Goal: Use online tool/utility: Utilize a website feature to perform a specific function

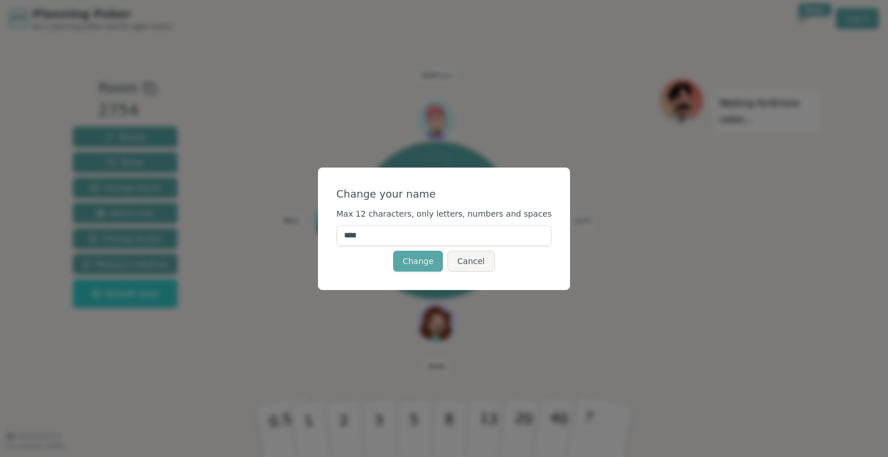
drag, startPoint x: 408, startPoint y: 235, endPoint x: 318, endPoint y: 231, distance: 90.3
click at [318, 231] on div "Change your name Max 12 characters, only letters, numbers and spaces **** Chang…" at bounding box center [444, 228] width 888 height 457
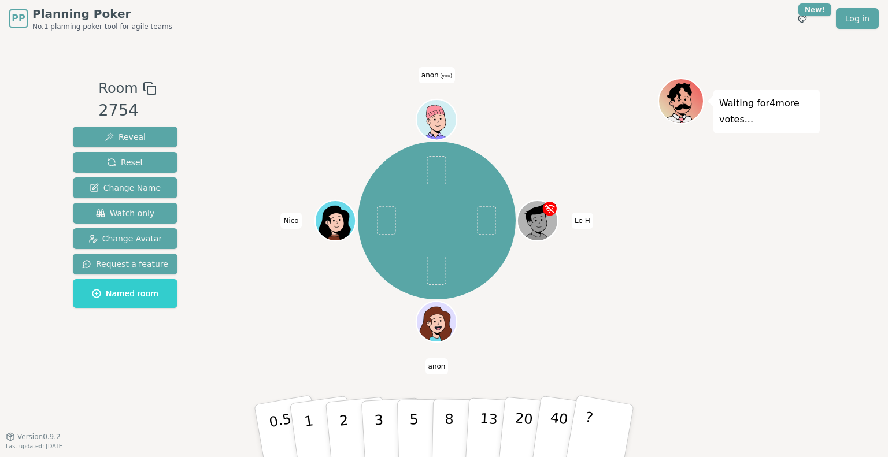
click at [440, 367] on span "anon" at bounding box center [436, 366] width 23 height 16
click at [139, 183] on span "Change Name" at bounding box center [125, 188] width 71 height 12
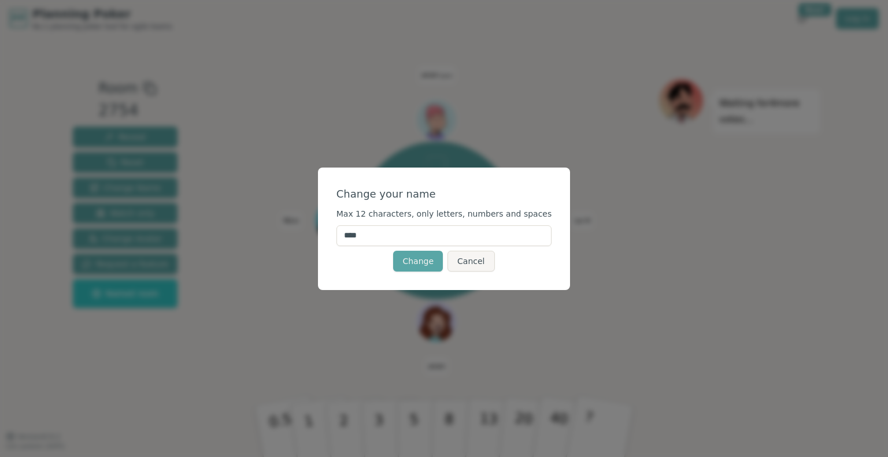
drag, startPoint x: 395, startPoint y: 233, endPoint x: 310, endPoint y: 228, distance: 85.1
click at [310, 228] on div "Change your name Max 12 characters, only letters, numbers and spaces **** Chang…" at bounding box center [444, 228] width 888 height 457
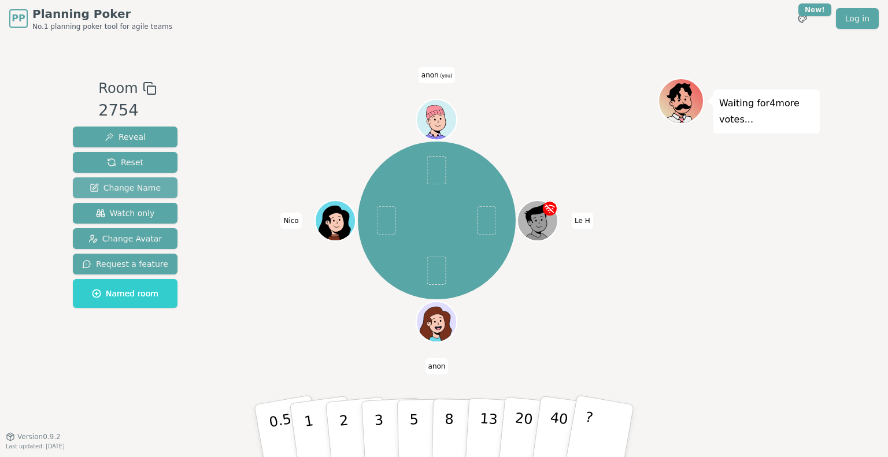
click at [127, 191] on span "Change Name" at bounding box center [125, 188] width 71 height 12
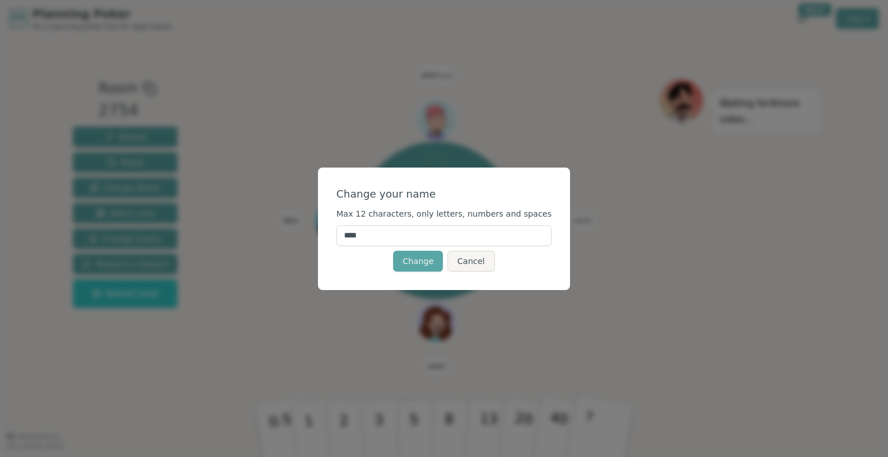
click at [379, 239] on input "****" at bounding box center [444, 235] width 216 height 21
type input "*"
type input "*******"
click at [415, 262] on button "Change" at bounding box center [418, 261] width 50 height 21
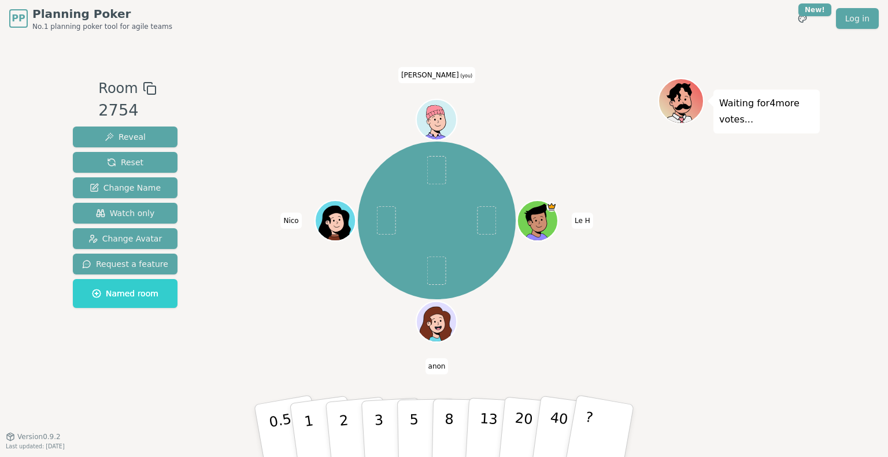
click at [425, 110] on icon at bounding box center [434, 112] width 19 height 30
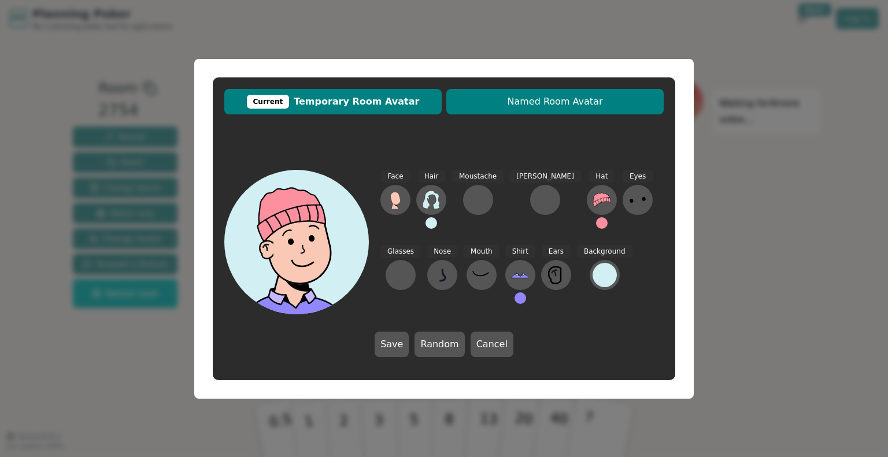
click at [474, 96] on span "Named Room Avatar" at bounding box center [555, 102] width 206 height 14
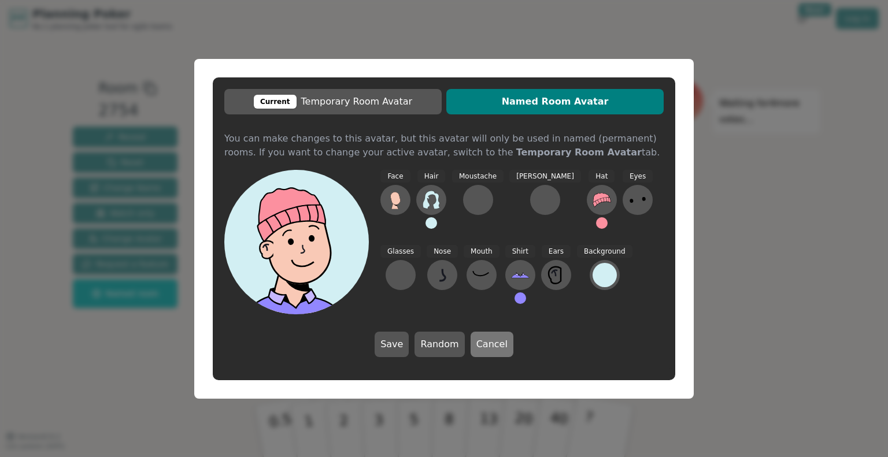
click at [491, 339] on button "Cancel" at bounding box center [491, 344] width 43 height 25
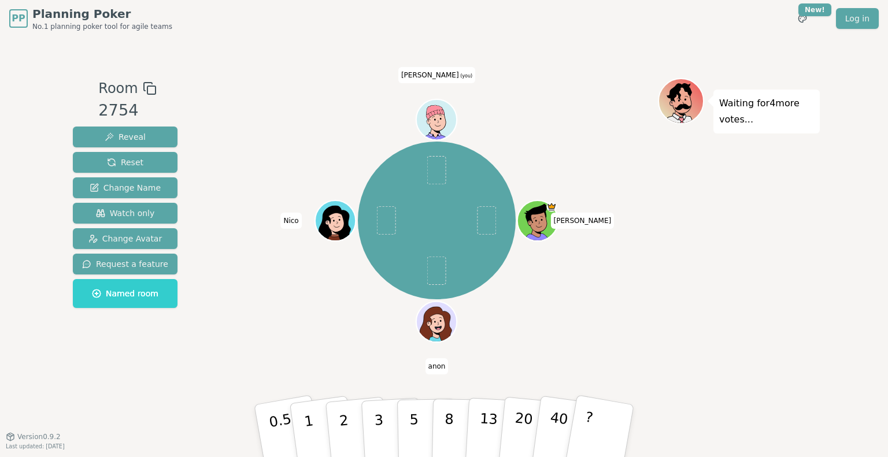
click at [435, 115] on icon at bounding box center [434, 112] width 19 height 30
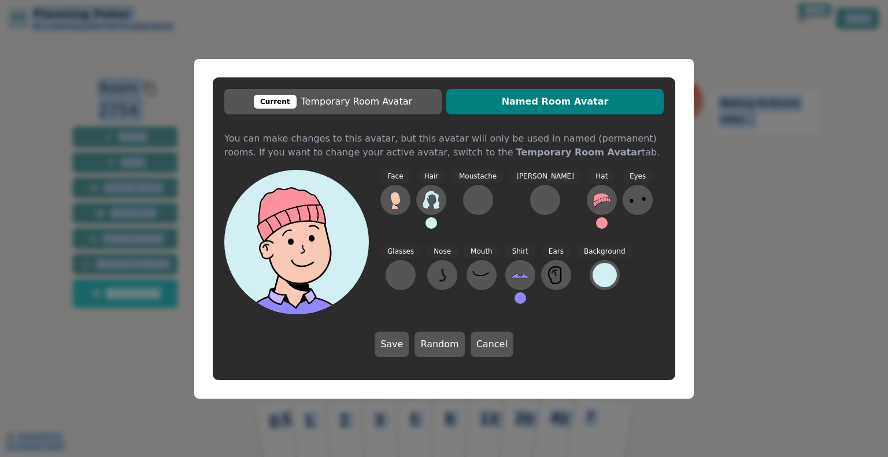
click at [435, 115] on div "Current Temporary Room Avatar Named Room Avatar You can make changes to this av…" at bounding box center [444, 228] width 462 height 303
click at [436, 202] on icon at bounding box center [430, 200] width 17 height 18
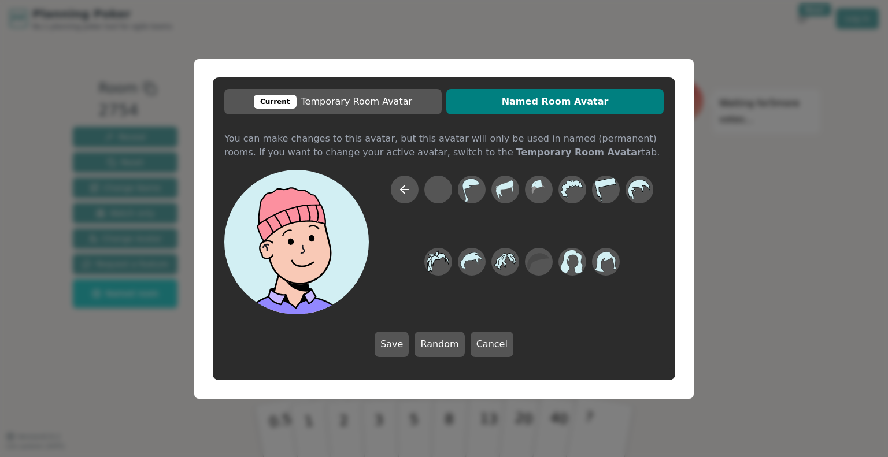
click at [347, 224] on icon at bounding box center [301, 231] width 116 height 17
click at [506, 255] on icon at bounding box center [504, 261] width 23 height 17
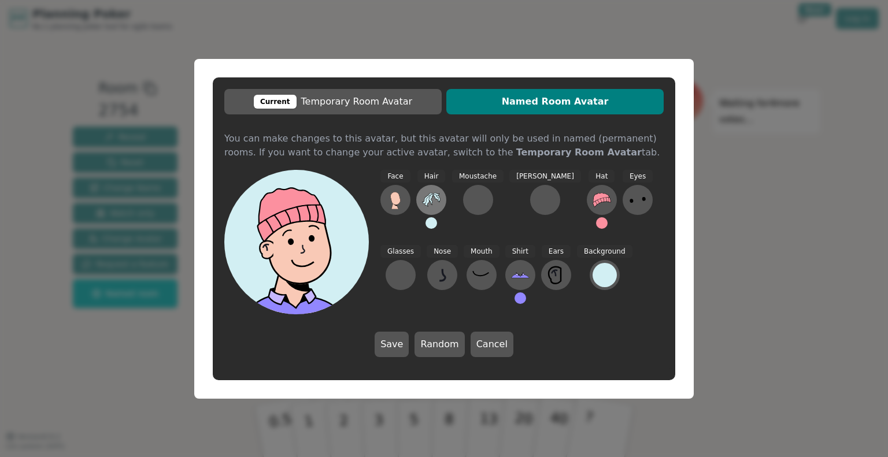
click at [423, 188] on button at bounding box center [431, 200] width 30 height 30
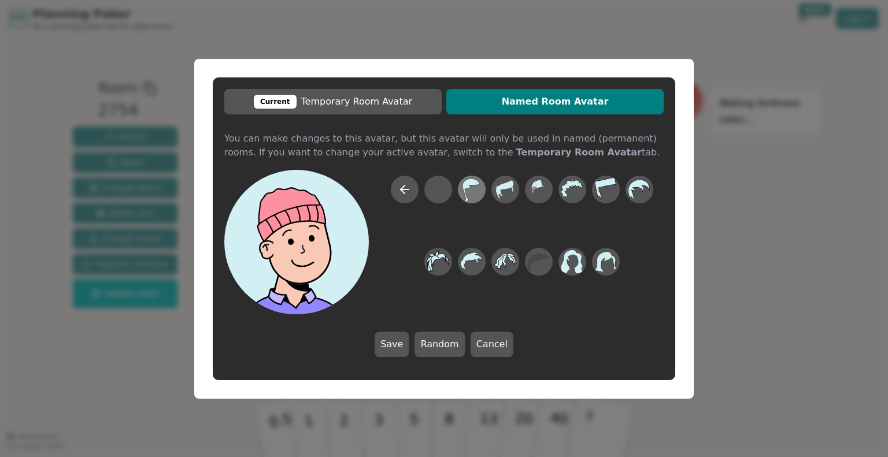
click at [462, 187] on icon at bounding box center [471, 189] width 23 height 26
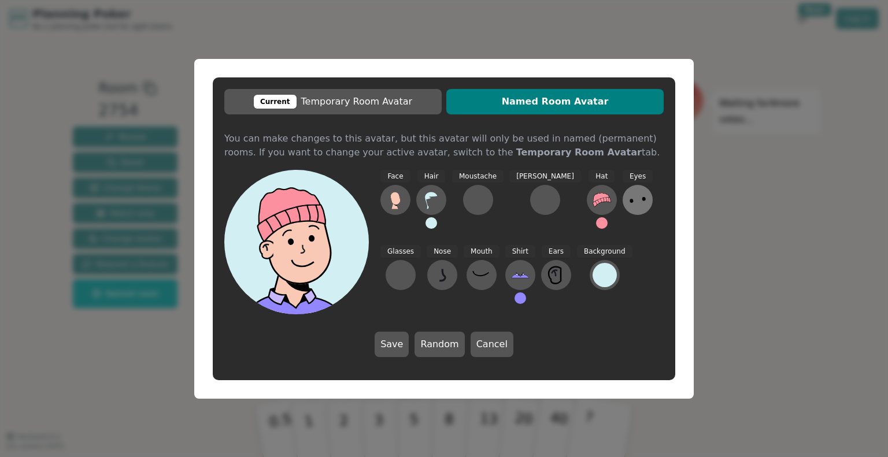
click at [628, 199] on icon at bounding box center [637, 200] width 18 height 18
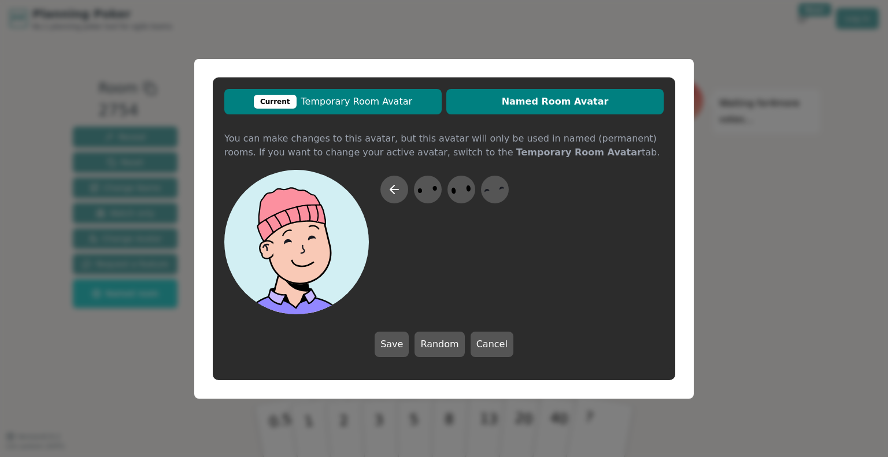
click at [398, 111] on button "Current Temporary Room Avatar" at bounding box center [332, 101] width 217 height 25
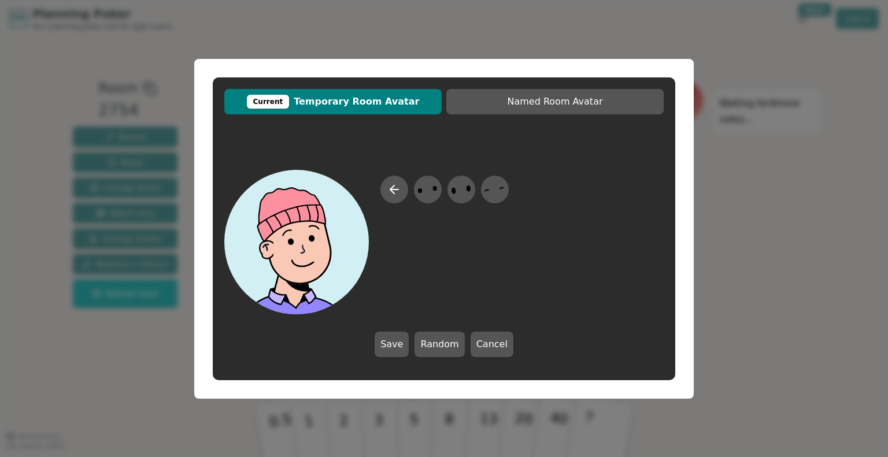
click at [721, 116] on div "Current Temporary Room Avatar Named Room Avatar Save Random Cancel" at bounding box center [444, 228] width 888 height 457
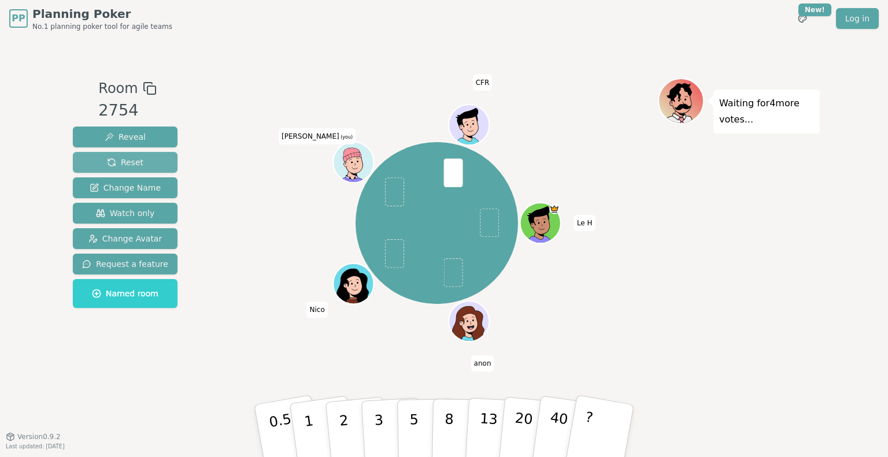
click at [150, 169] on button "Reset" at bounding box center [125, 162] width 105 height 21
click at [318, 133] on span "[PERSON_NAME] (you)" at bounding box center [317, 136] width 77 height 16
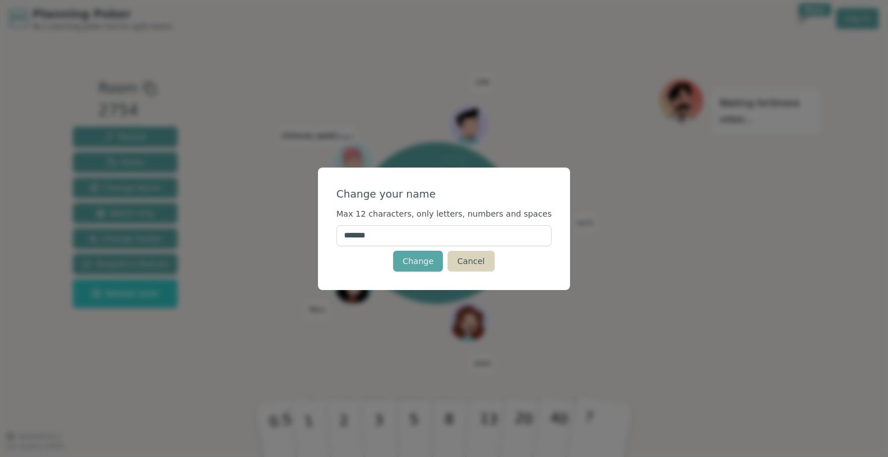
click at [469, 267] on button "Cancel" at bounding box center [470, 261] width 47 height 21
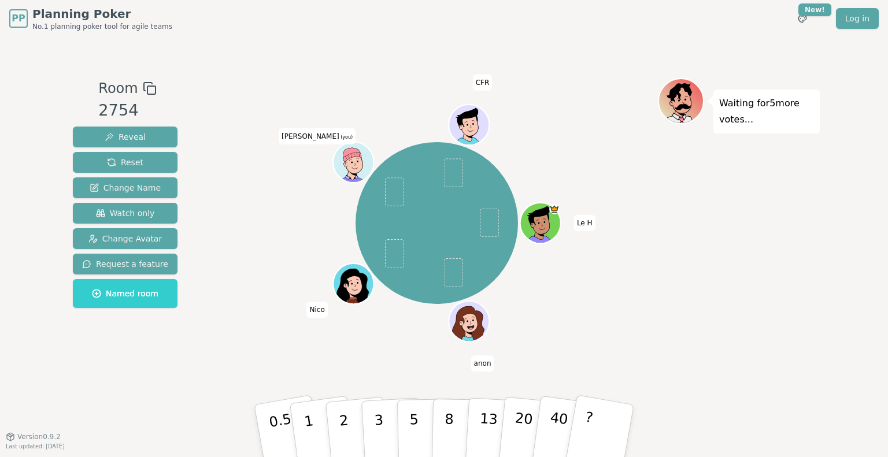
click at [354, 168] on icon at bounding box center [351, 155] width 19 height 30
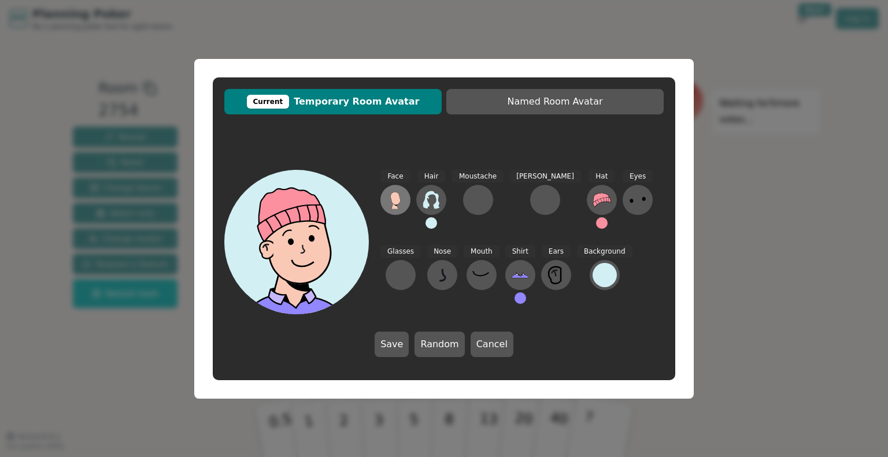
click at [393, 202] on icon at bounding box center [395, 198] width 10 height 13
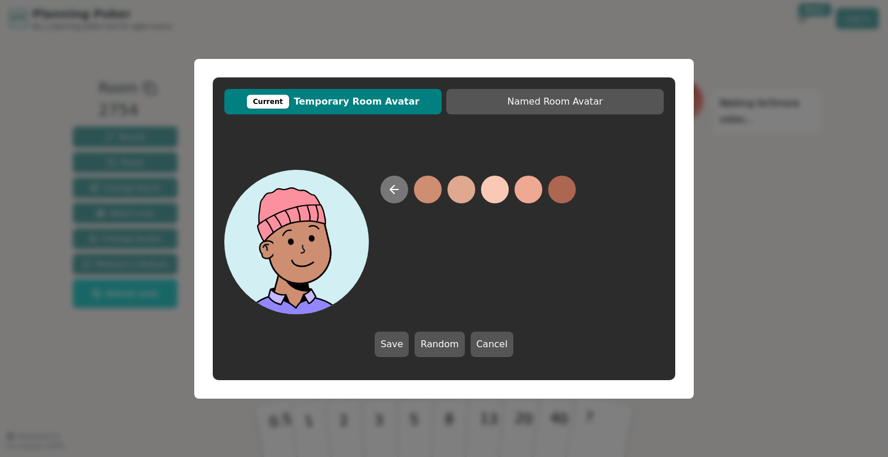
click at [385, 187] on button at bounding box center [394, 190] width 28 height 28
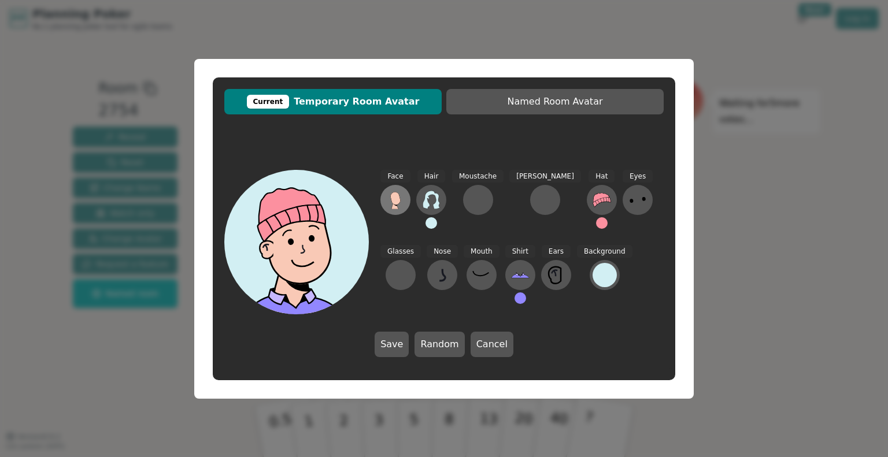
click at [391, 195] on g at bounding box center [395, 200] width 10 height 17
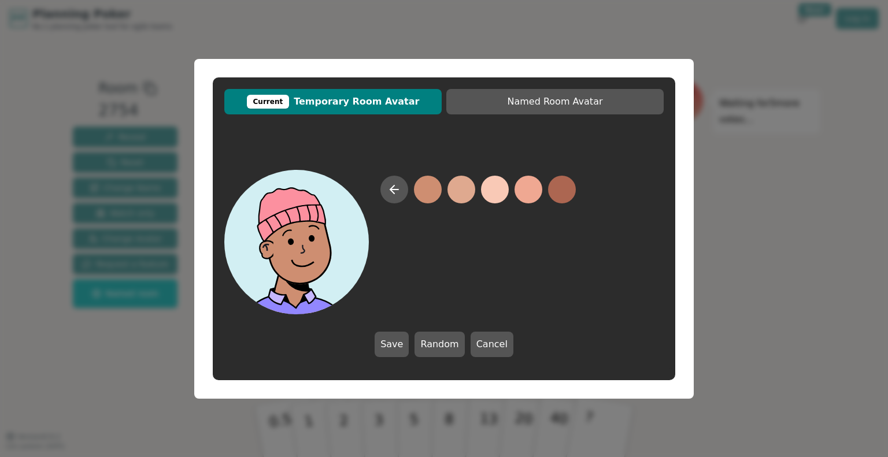
click at [435, 189] on button at bounding box center [428, 190] width 28 height 28
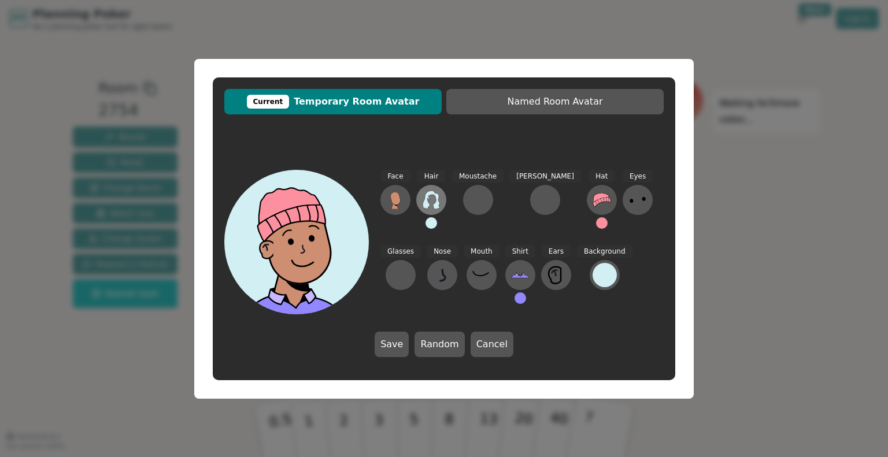
click at [434, 202] on icon at bounding box center [431, 200] width 18 height 18
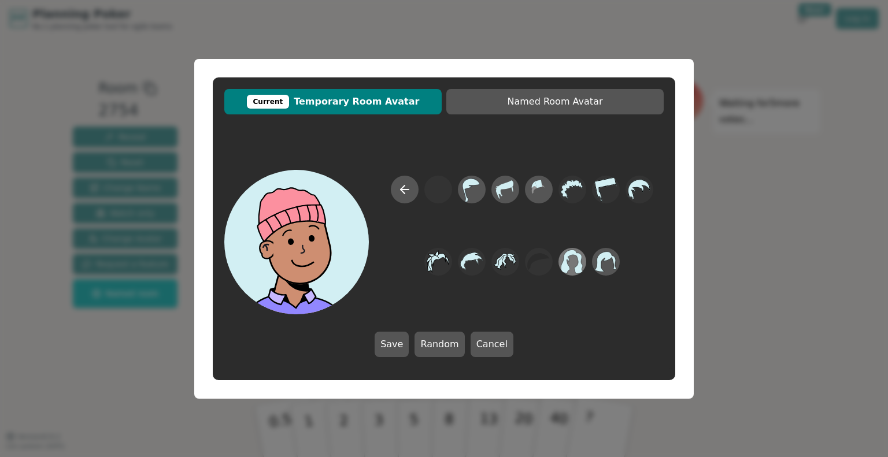
click at [566, 263] on icon at bounding box center [572, 262] width 23 height 24
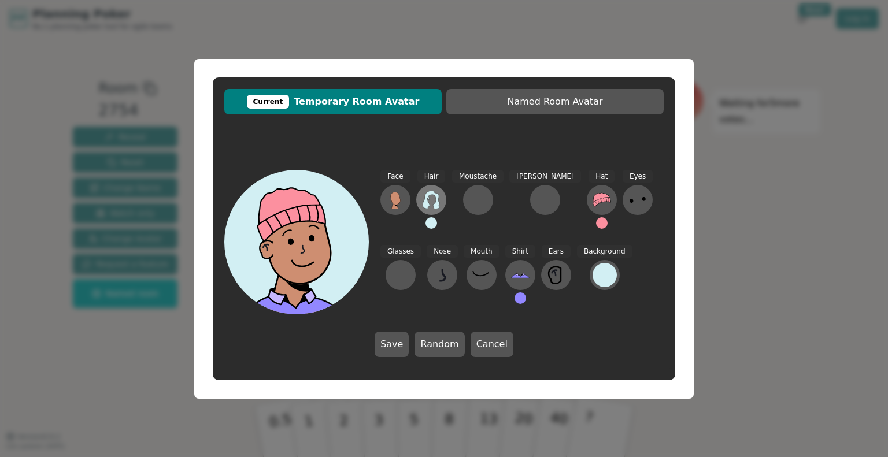
click at [424, 206] on icon at bounding box center [430, 200] width 17 height 18
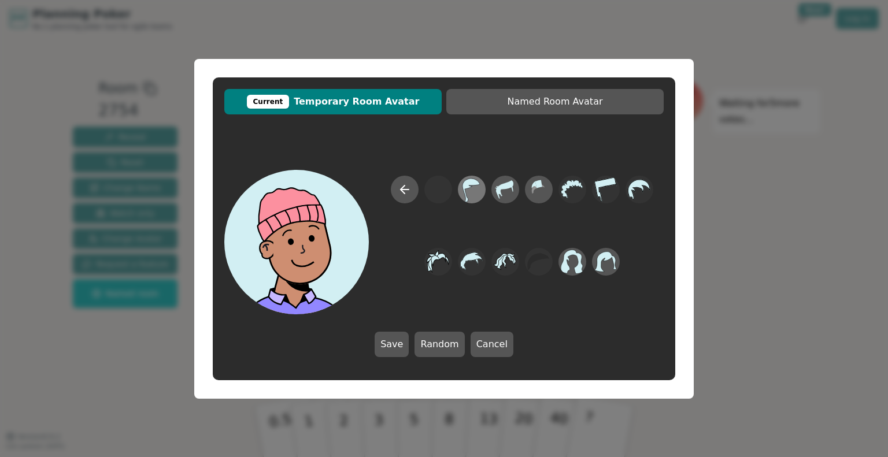
click at [469, 187] on icon at bounding box center [471, 190] width 17 height 24
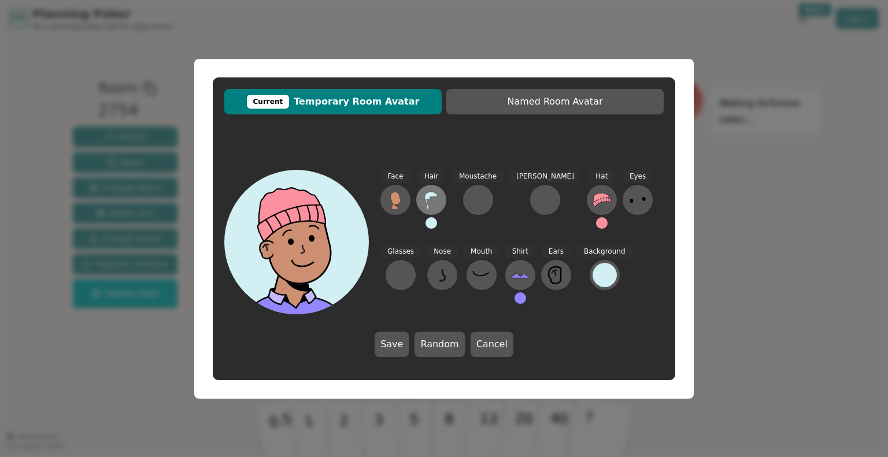
click at [425, 199] on icon at bounding box center [431, 200] width 13 height 17
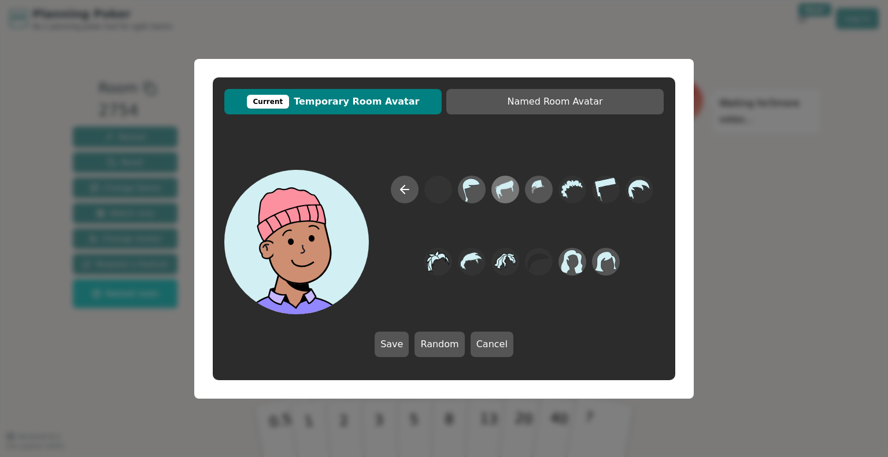
click at [501, 191] on icon at bounding box center [504, 189] width 23 height 26
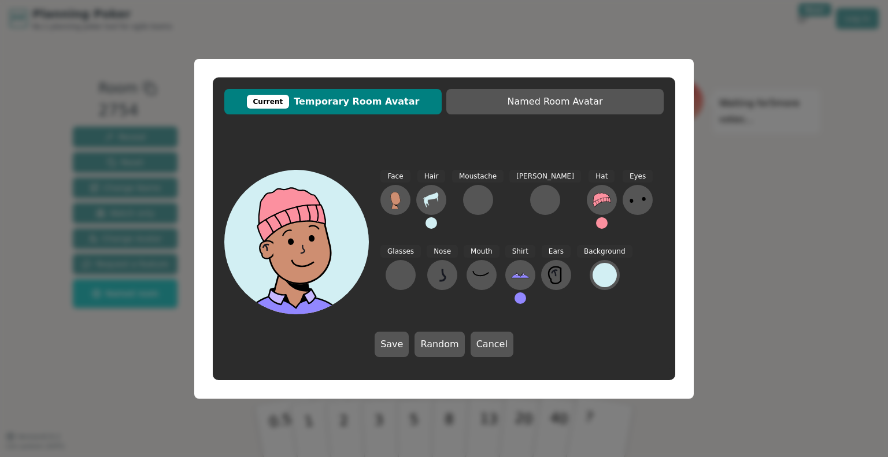
click at [432, 173] on span "Hair" at bounding box center [431, 176] width 28 height 13
click at [433, 210] on button at bounding box center [431, 200] width 30 height 30
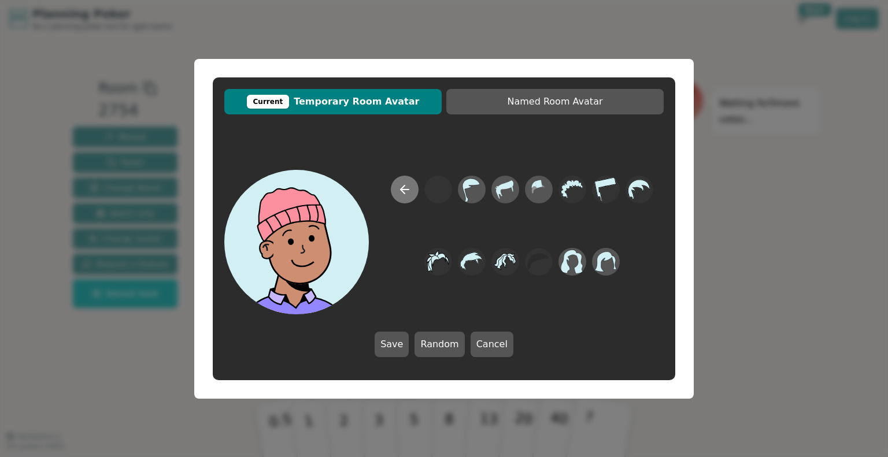
click at [401, 201] on button at bounding box center [405, 190] width 28 height 28
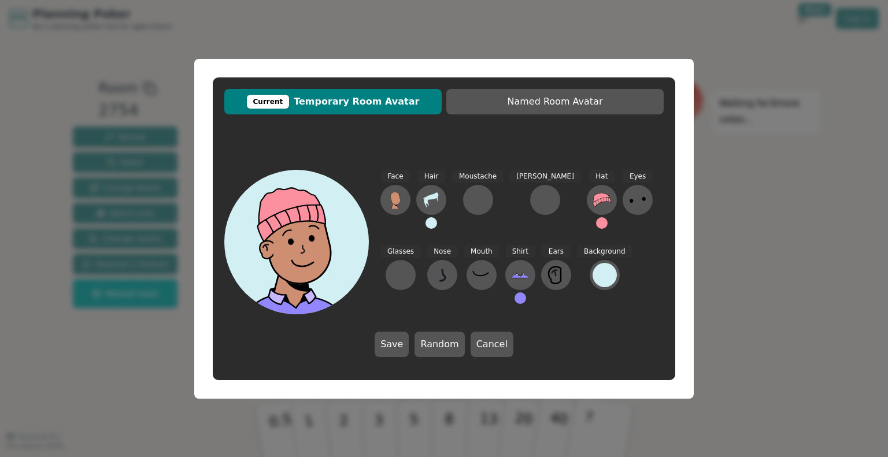
click at [469, 427] on div "Current Temporary Room Avatar Named Room Avatar Face Hair Moustache [PERSON_NAM…" at bounding box center [444, 228] width 888 height 457
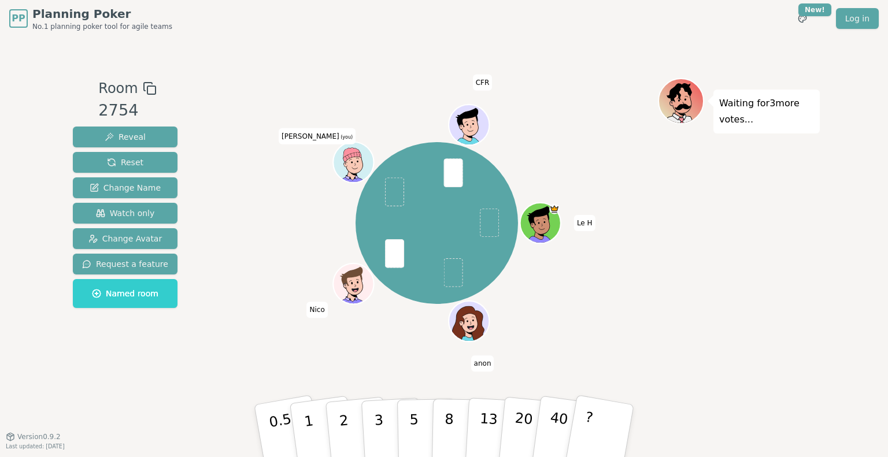
click at [551, 357] on div "Le H anon [PERSON_NAME] (you) CFR" at bounding box center [437, 237] width 442 height 318
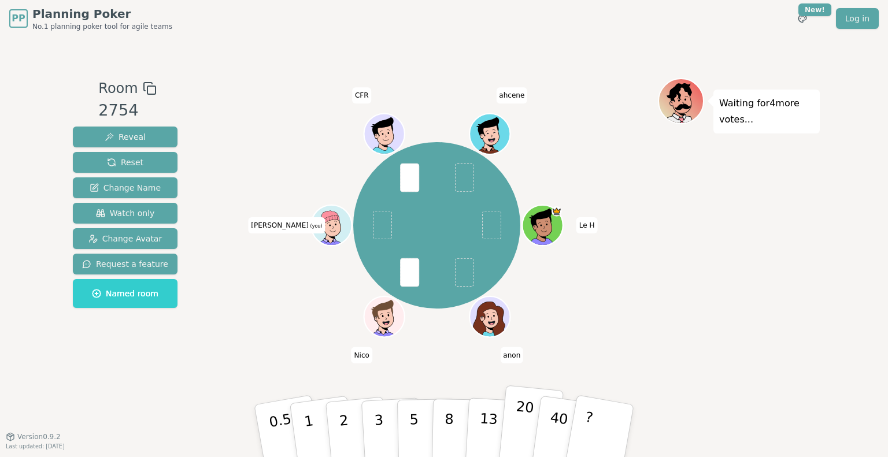
click at [524, 428] on p "20" at bounding box center [523, 430] width 24 height 64
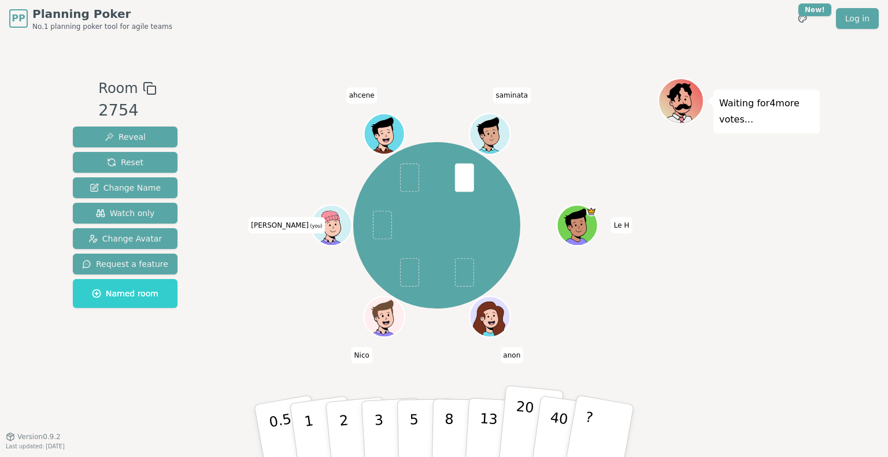
click at [516, 423] on p "20" at bounding box center [523, 430] width 24 height 64
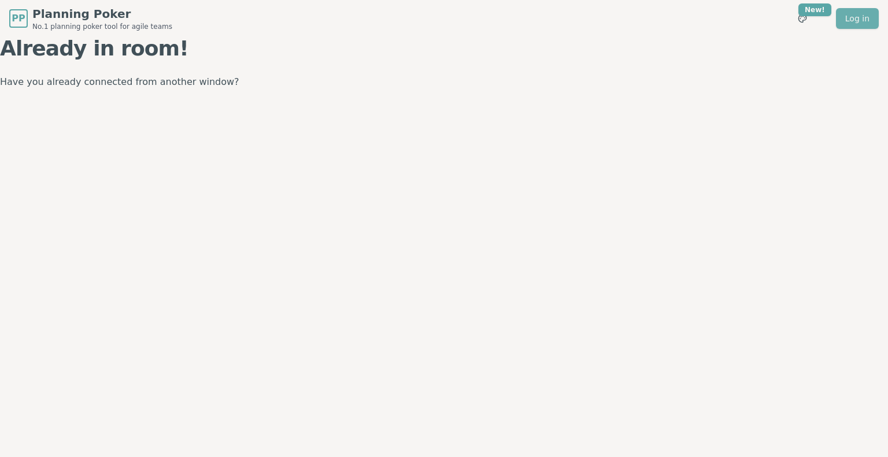
click at [857, 22] on link "Log in" at bounding box center [857, 18] width 43 height 21
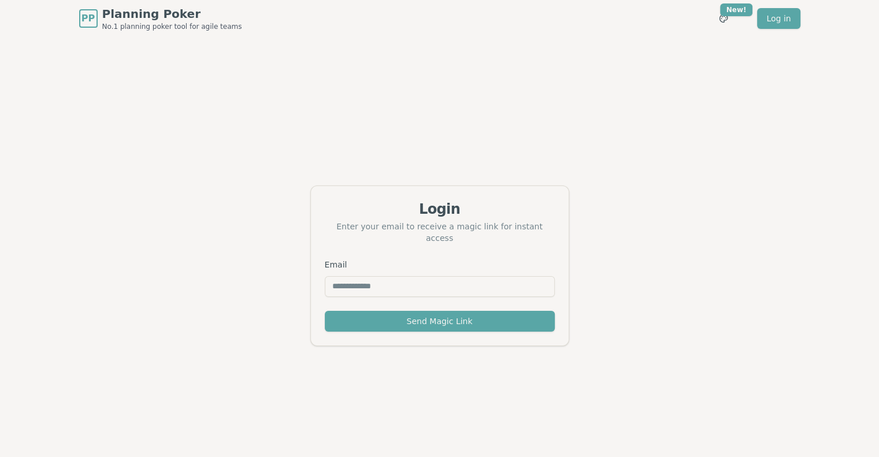
click at [520, 127] on div "Login Enter your email to receive a magic link for instant access Email Send Ma…" at bounding box center [439, 265] width 879 height 457
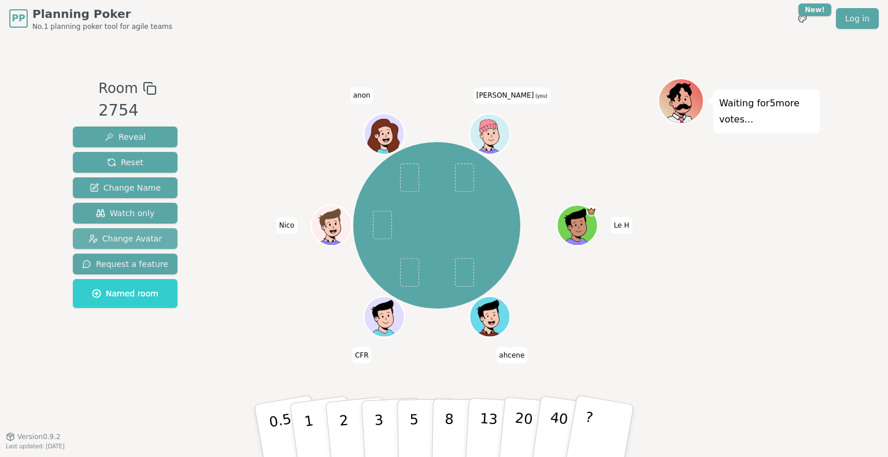
click at [140, 237] on span "Change Avatar" at bounding box center [125, 239] width 74 height 12
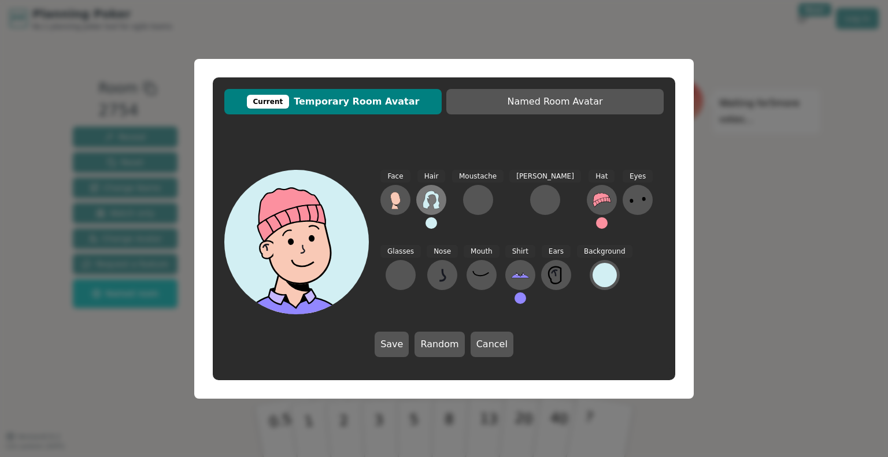
click at [435, 203] on icon at bounding box center [431, 200] width 18 height 18
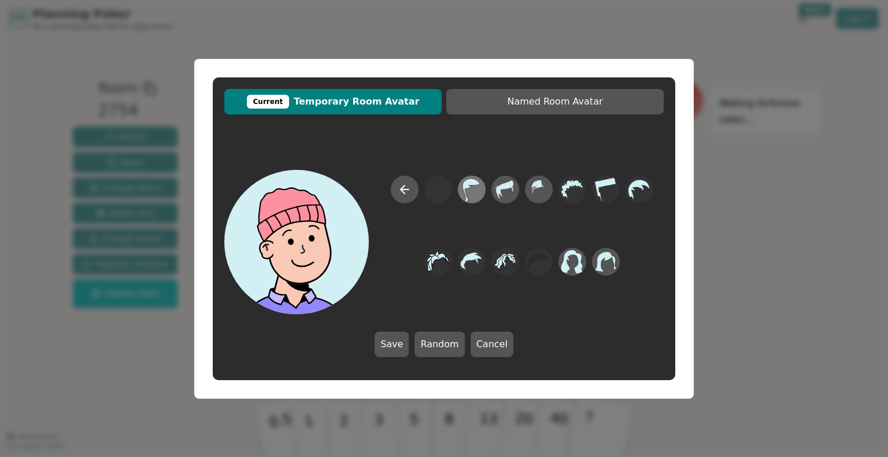
click at [469, 188] on icon at bounding box center [471, 190] width 17 height 24
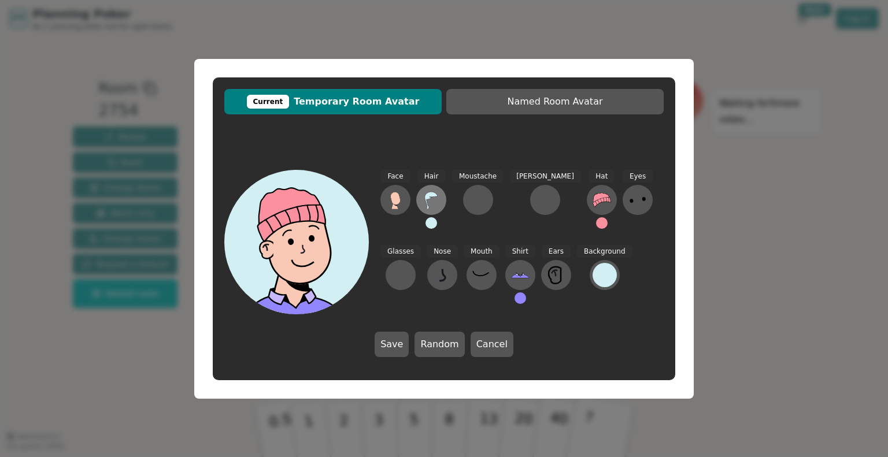
click at [435, 194] on icon at bounding box center [431, 200] width 18 height 18
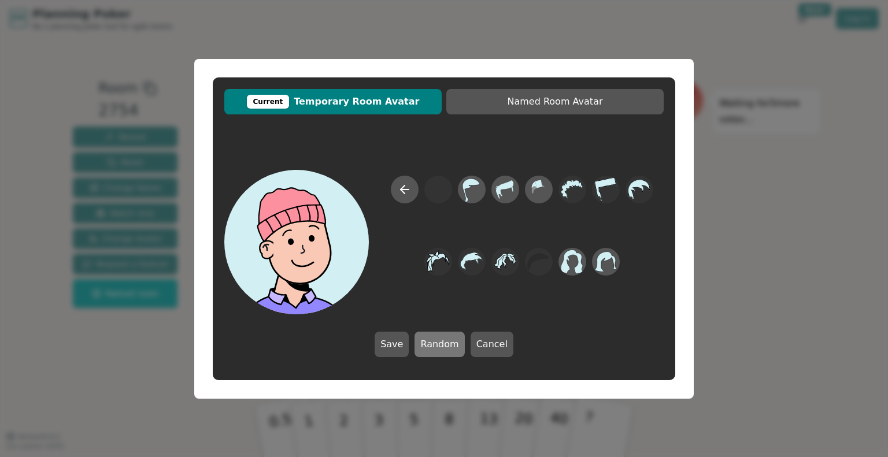
click at [432, 335] on button "Random" at bounding box center [439, 344] width 50 height 25
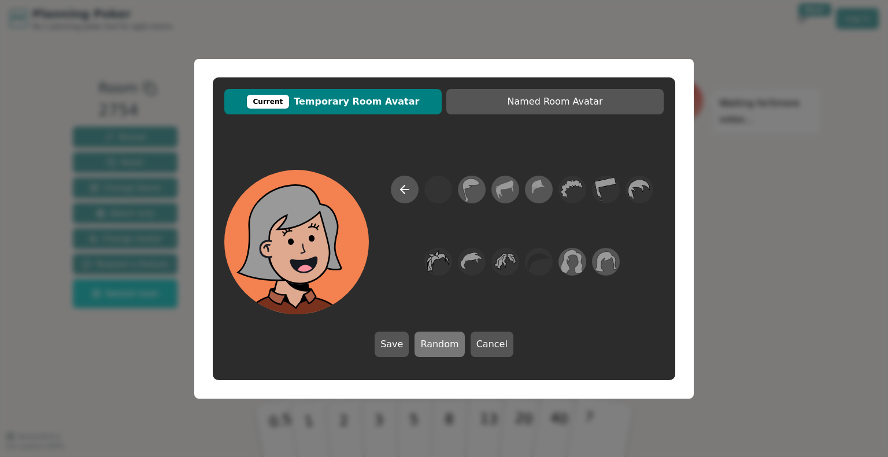
click at [432, 335] on button "Random" at bounding box center [439, 344] width 50 height 25
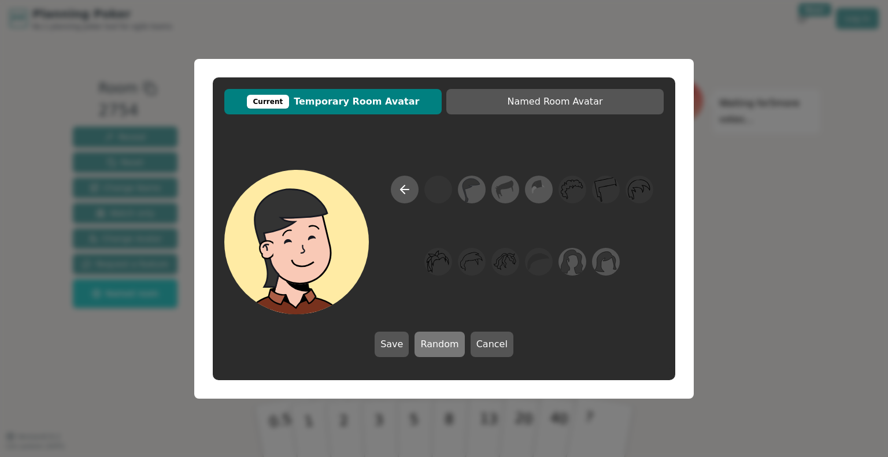
click at [432, 335] on button "Random" at bounding box center [439, 344] width 50 height 25
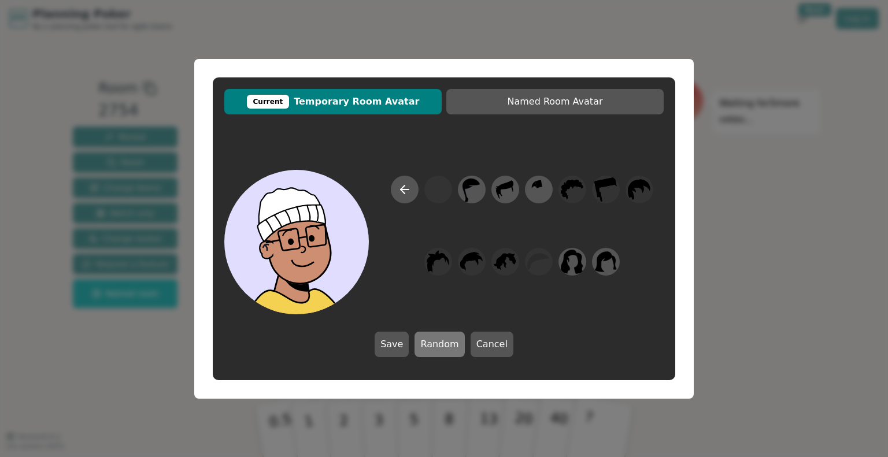
click at [432, 335] on button "Random" at bounding box center [439, 344] width 50 height 25
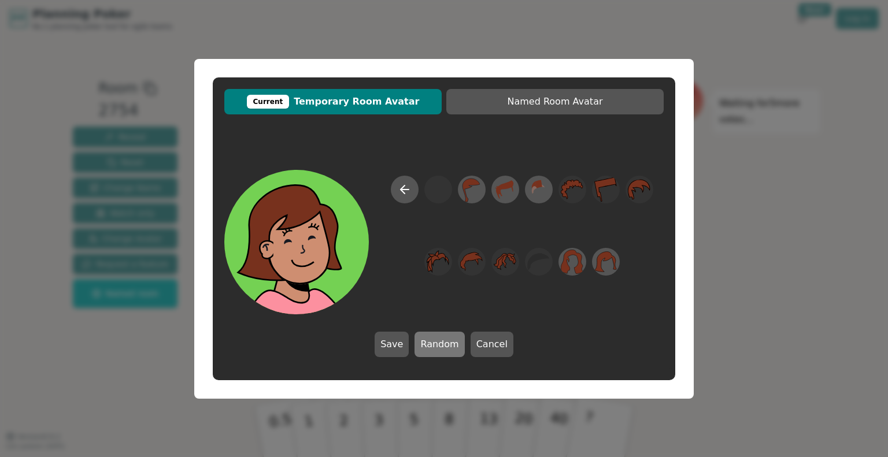
click at [432, 335] on button "Random" at bounding box center [439, 344] width 50 height 25
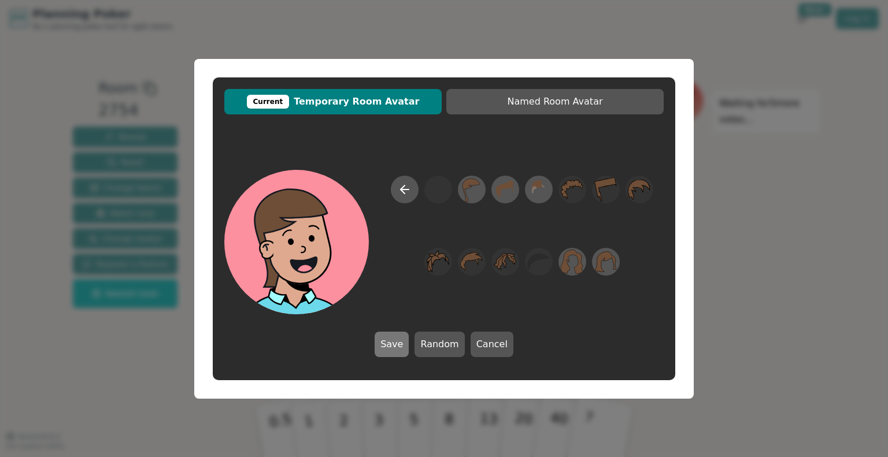
click at [392, 351] on button "Save" at bounding box center [391, 344] width 34 height 25
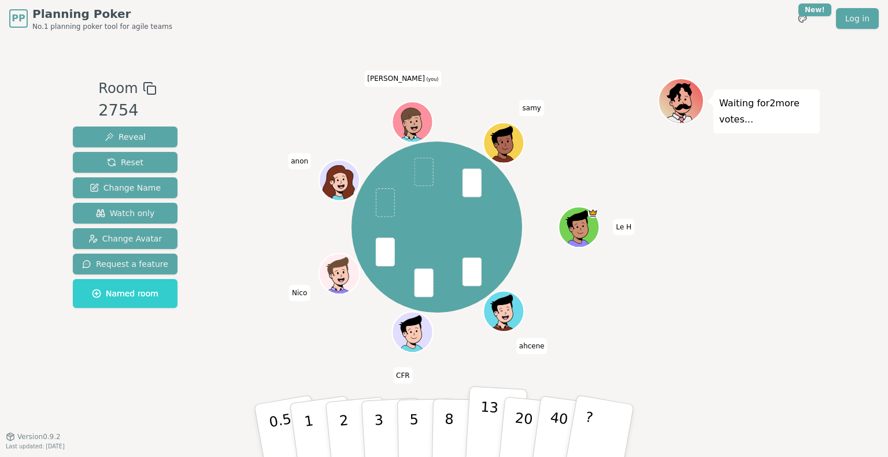
click at [481, 432] on p "13" at bounding box center [487, 431] width 21 height 64
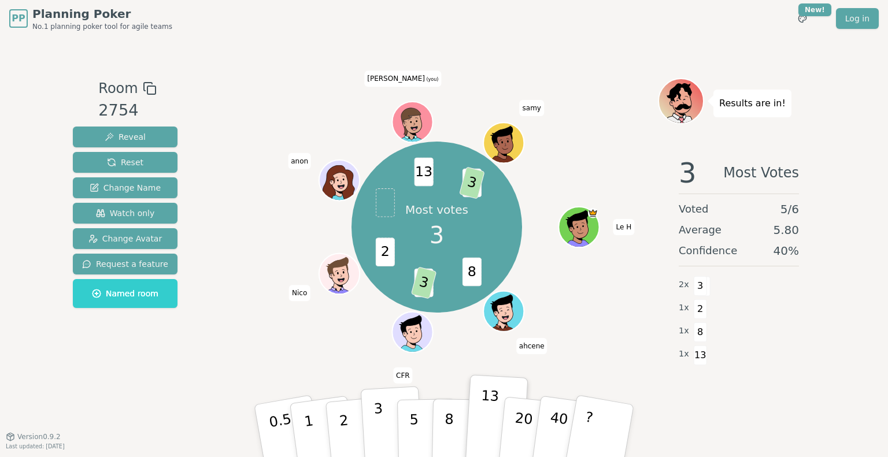
click at [371, 425] on button "3" at bounding box center [392, 431] width 63 height 90
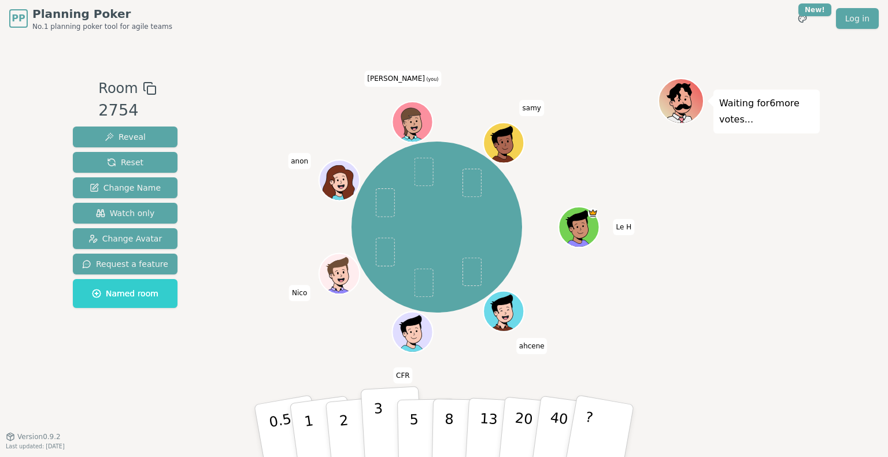
click at [377, 418] on p "3" at bounding box center [379, 431] width 13 height 63
click at [406, 436] on button "5" at bounding box center [427, 431] width 60 height 88
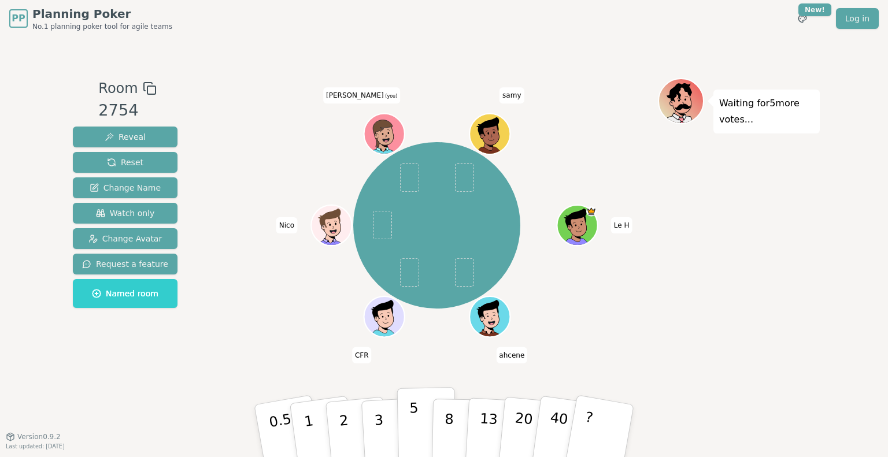
click at [407, 441] on button "5" at bounding box center [427, 431] width 60 height 88
click at [448, 418] on p "8" at bounding box center [449, 430] width 10 height 62
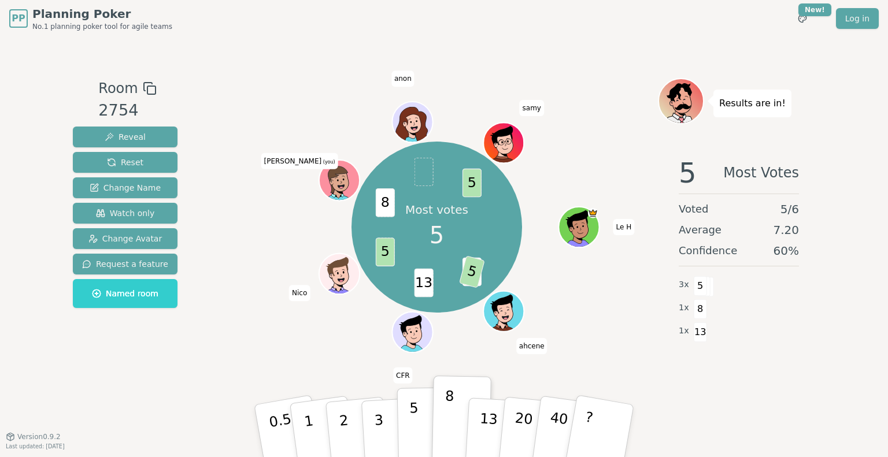
click at [413, 417] on p "5" at bounding box center [414, 431] width 10 height 62
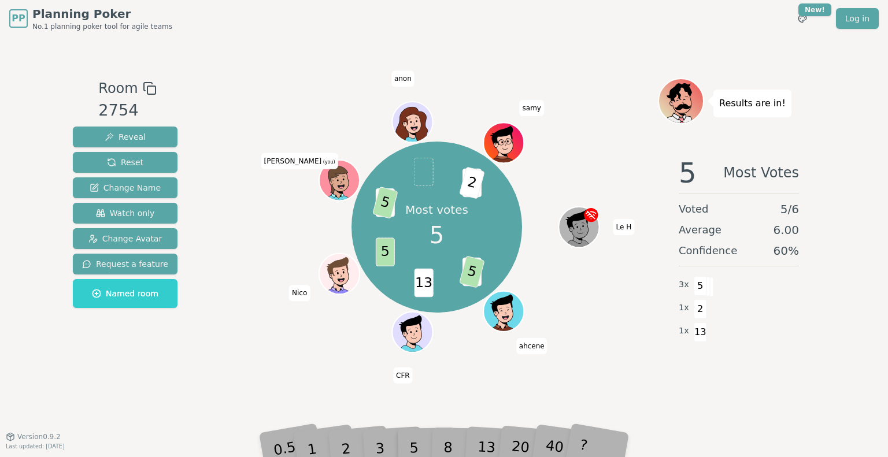
drag, startPoint x: 702, startPoint y: 417, endPoint x: 690, endPoint y: 367, distance: 51.7
click at [690, 367] on div "Room 2754 Reveal Reset Change Name Watch only Change Avatar Request a feature N…" at bounding box center [443, 236] width 751 height 399
drag, startPoint x: 738, startPoint y: 347, endPoint x: 785, endPoint y: 373, distance: 53.5
click at [785, 373] on div "5 Most Votes Voted 5 / 6 Average 6.00 Confidence 60 % 3 x 5 1 x 2 1 x 13" at bounding box center [739, 262] width 162 height 231
